Goal: Find specific fact

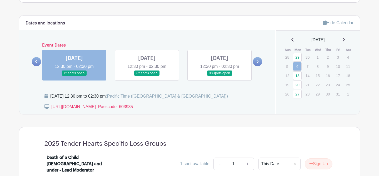
scroll to position [283, 0]
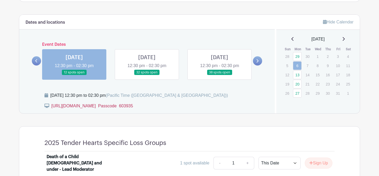
drag, startPoint x: 132, startPoint y: 106, endPoint x: 117, endPoint y: 105, distance: 15.3
click at [117, 105] on div "[URL][DOMAIN_NAME]  Passcode 603935" at bounding box center [156, 108] width 224 height 11
copy link "603935"
click at [87, 106] on link "[URL][DOMAIN_NAME]  Passcode 603935" at bounding box center [92, 106] width 82 height 4
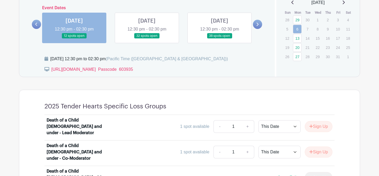
scroll to position [320, 0]
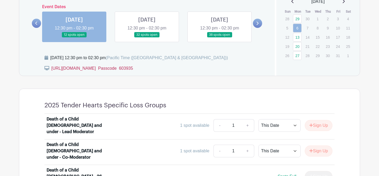
drag, startPoint x: 133, startPoint y: 68, endPoint x: 117, endPoint y: 68, distance: 16.1
click at [117, 68] on div "[URL][DOMAIN_NAME]  Passcode 603935" at bounding box center [156, 70] width 224 height 11
copy link "603935"
click at [81, 68] on link "[URL][DOMAIN_NAME]  Passcode 603935" at bounding box center [92, 68] width 82 height 4
